Goal: Information Seeking & Learning: Learn about a topic

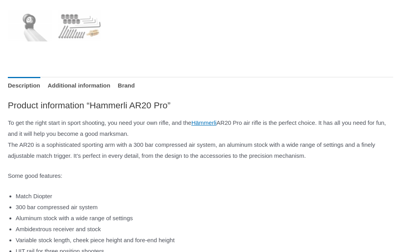
scroll to position [400, 0]
click at [86, 83] on link "Additional information" at bounding box center [79, 85] width 63 height 17
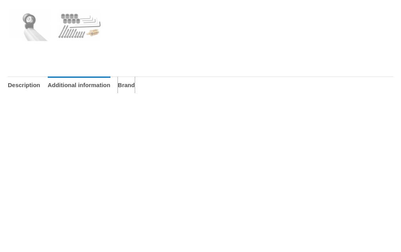
click at [135, 78] on link "Brand" at bounding box center [126, 84] width 17 height 17
click at [18, 85] on link "Description" at bounding box center [24, 84] width 33 height 17
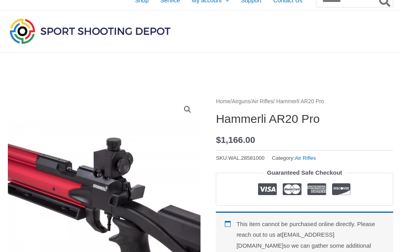
scroll to position [0, 0]
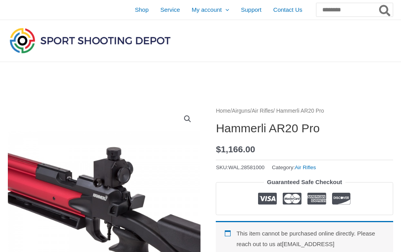
click at [36, 40] on img at bounding box center [90, 40] width 165 height 29
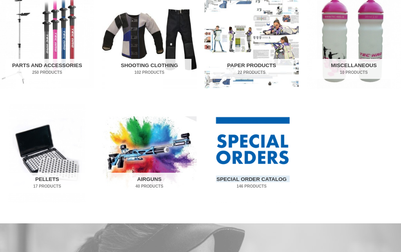
scroll to position [411, 0]
click at [144, 161] on img "Visit product category Airguns" at bounding box center [149, 152] width 94 height 99
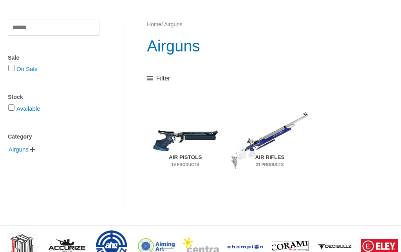
scroll to position [86, 0]
click at [270, 150] on img "Visit product category Air Rifles" at bounding box center [270, 140] width 77 height 82
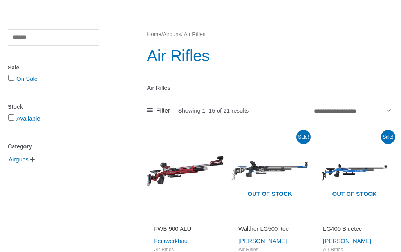
scroll to position [77, 0]
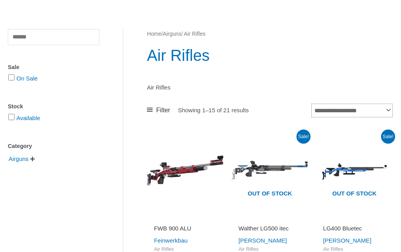
click at [364, 112] on select "**********" at bounding box center [353, 110] width 82 height 14
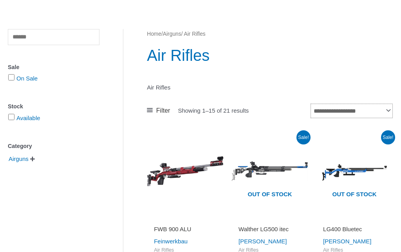
select select "*****"
